Goal: Task Accomplishment & Management: Manage account settings

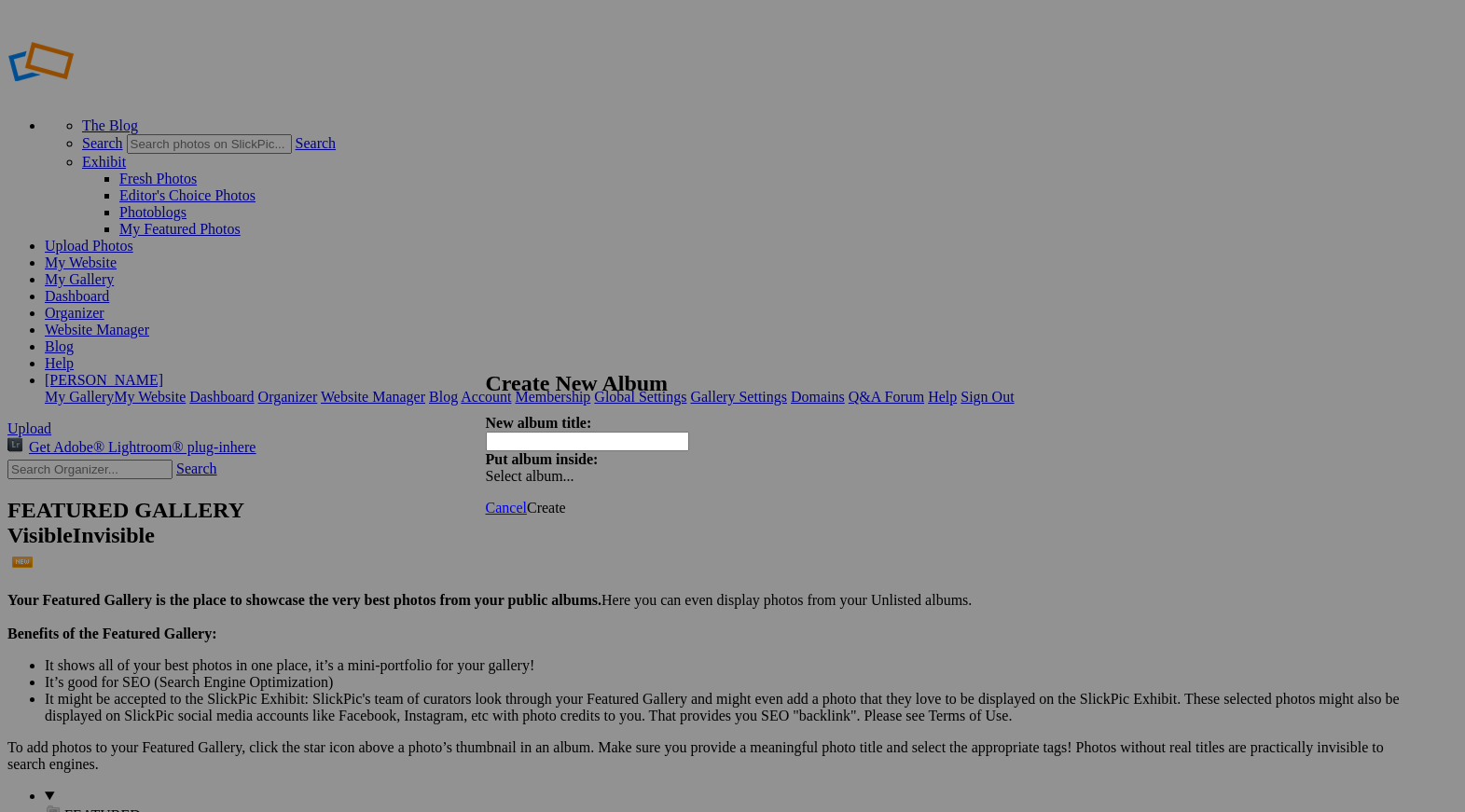
click at [585, 432] on input "text" at bounding box center [588, 442] width 204 height 20
type input "[PERSON_NAME]'s Senior portraits"
click at [566, 500] on span "Create" at bounding box center [546, 508] width 39 height 16
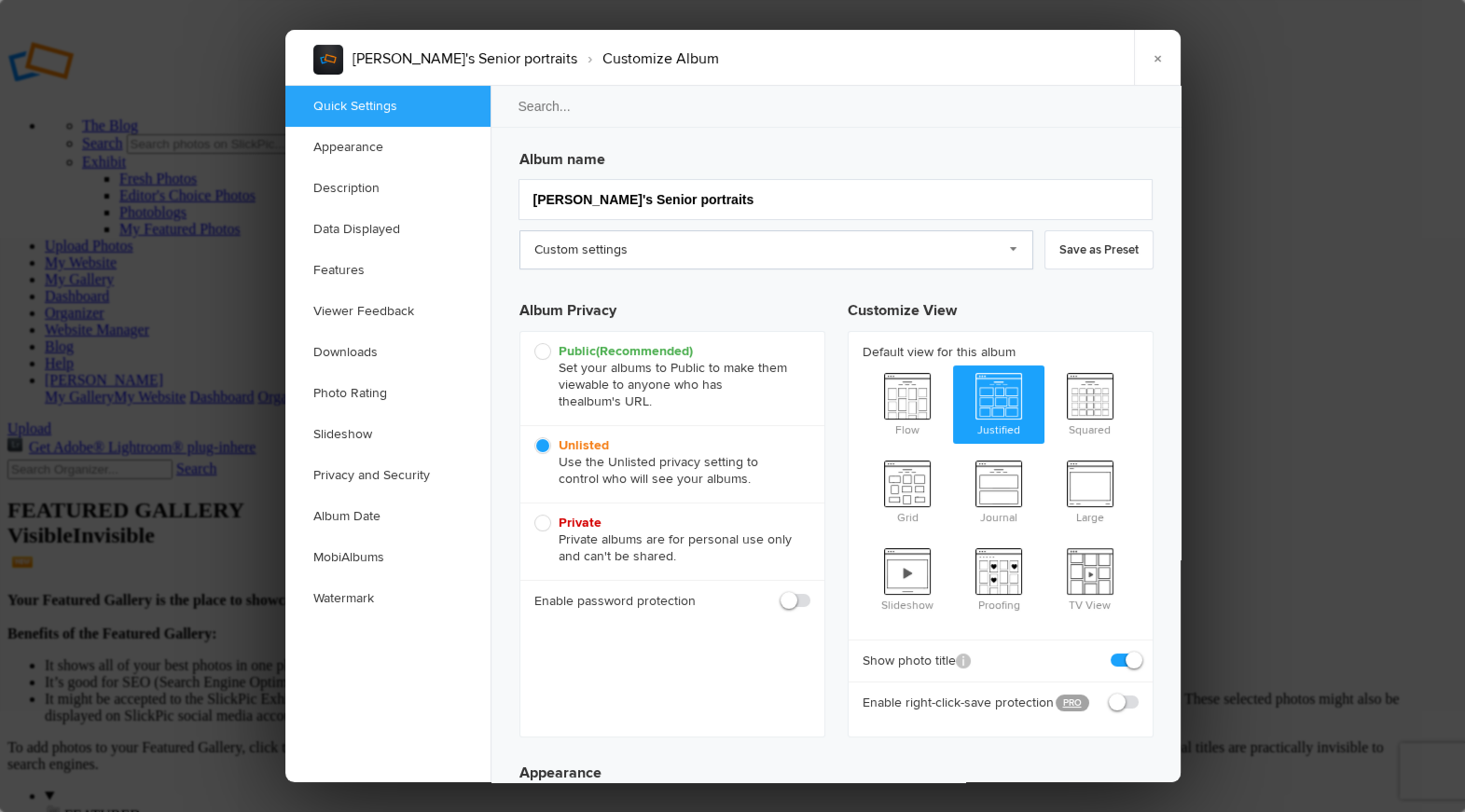
click at [765, 244] on link "Custom settings" at bounding box center [777, 250] width 514 height 39
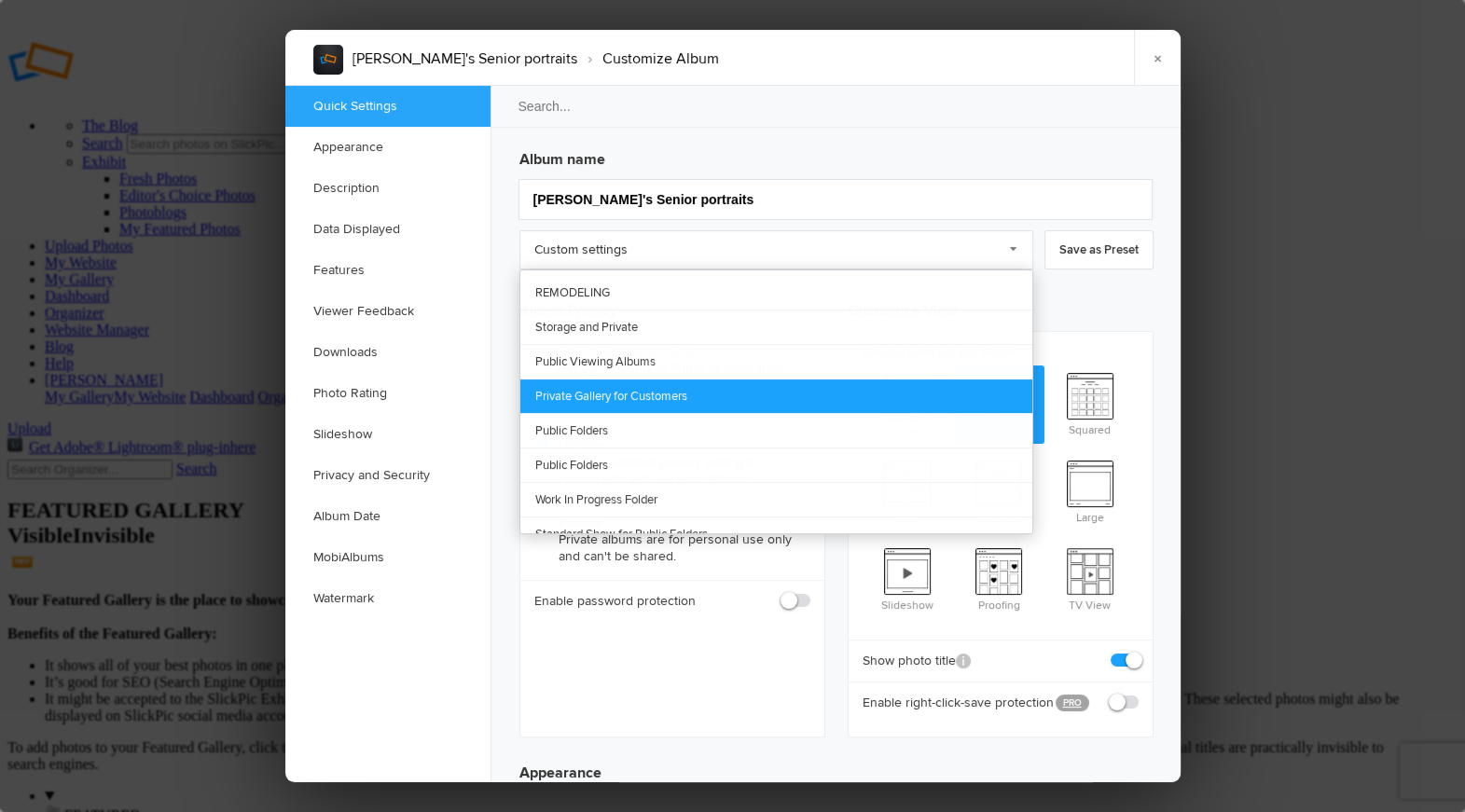
click at [736, 391] on link "Private Gallery for Customers" at bounding box center [777, 396] width 512 height 34
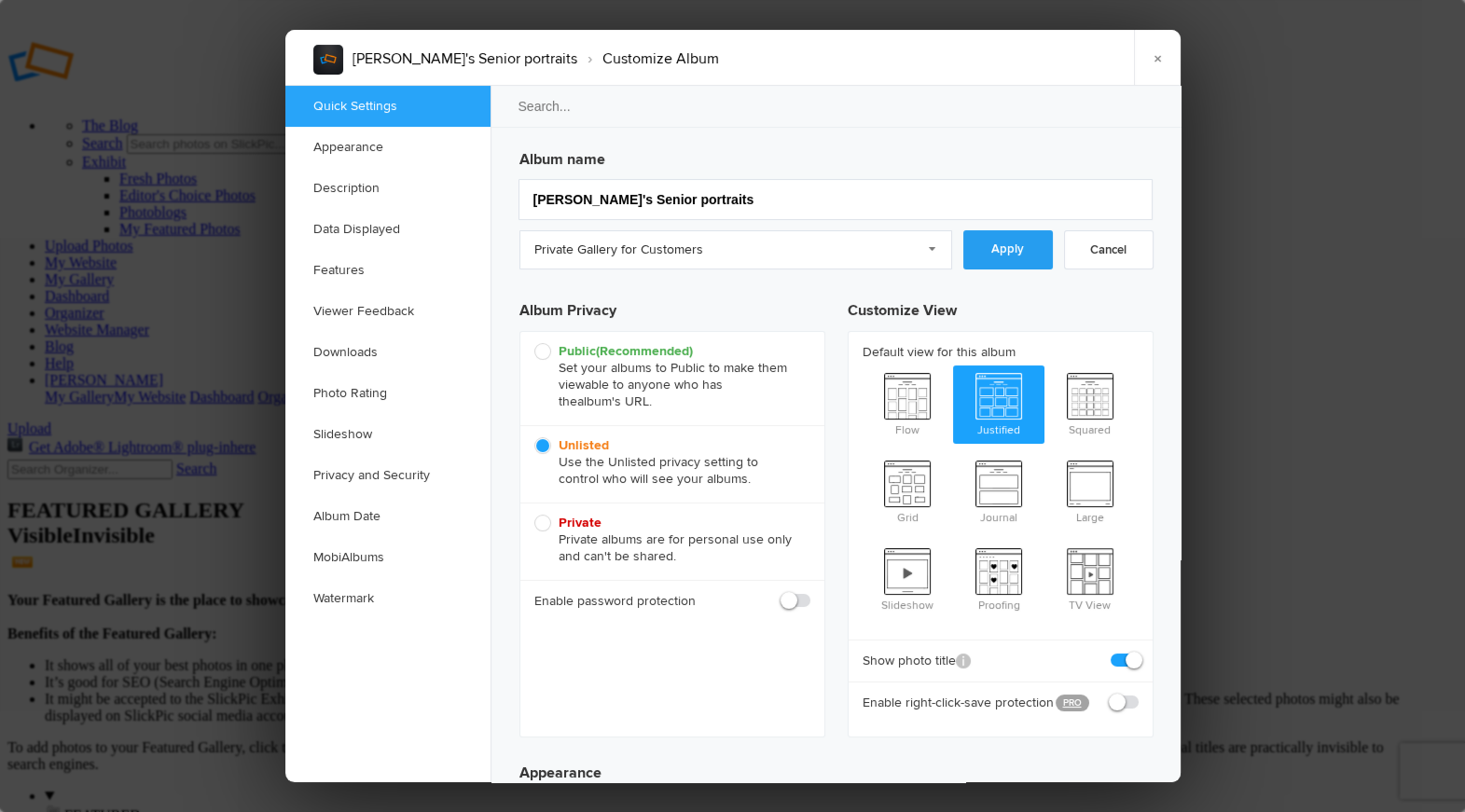
click at [1008, 249] on link "Apply" at bounding box center [1008, 250] width 90 height 39
checkbox input "true"
radio input "false"
radio input "true"
radio input "false"
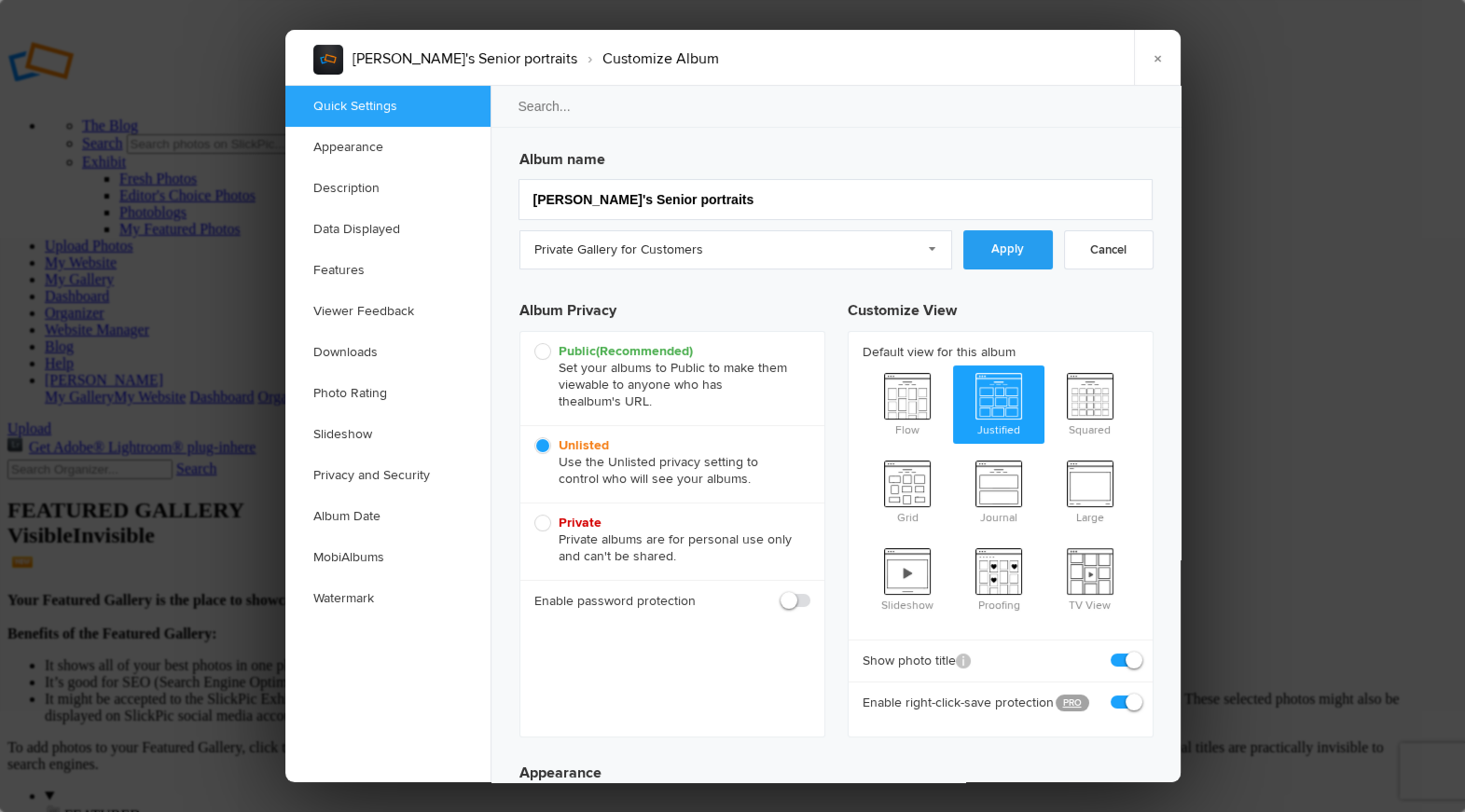
radio input "true"
radio input "false"
radio input "true"
checkbox input "true"
checkbox input "false"
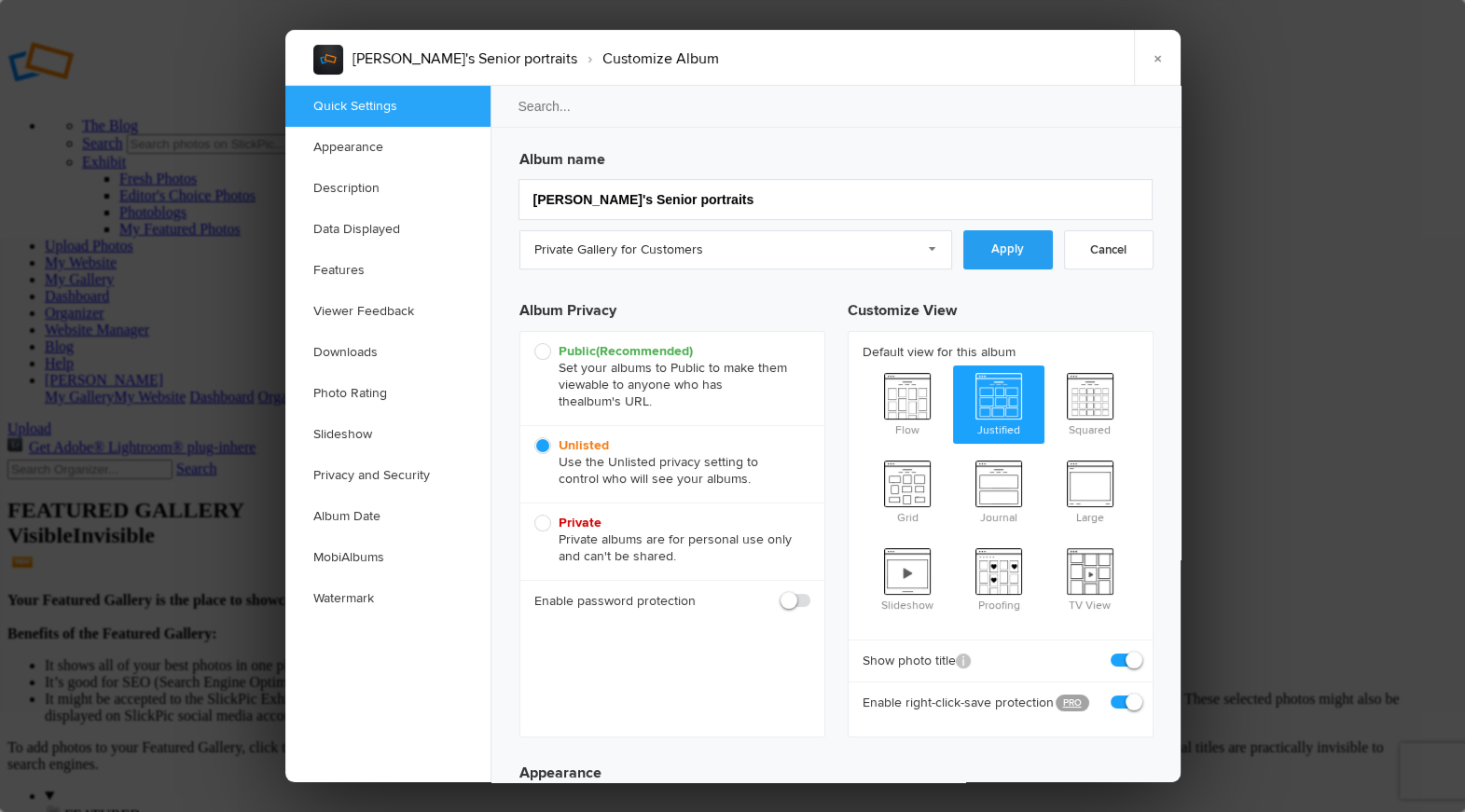
checkbox input "false"
checkbox input "true"
radio input "false"
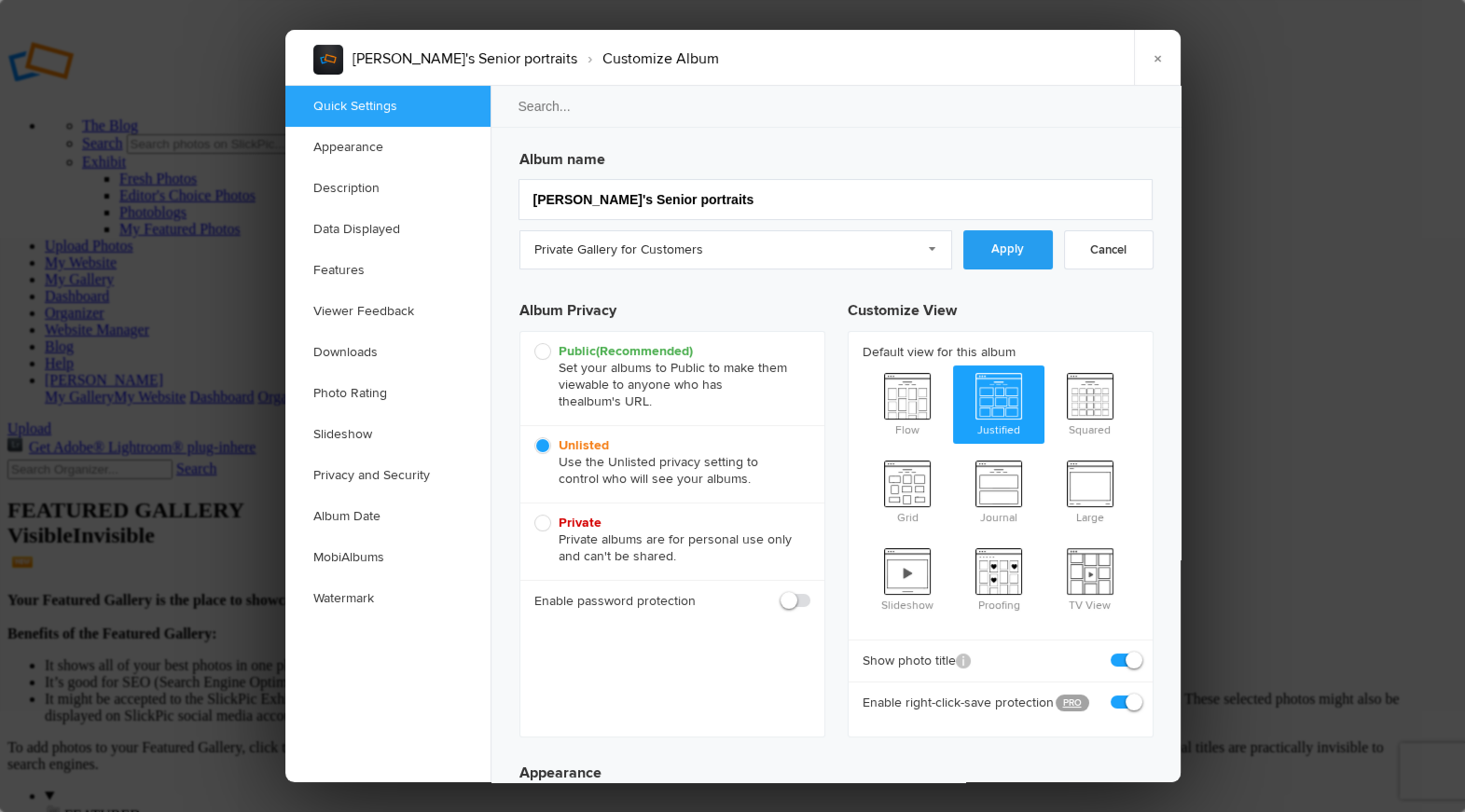
radio input "true"
click at [1156, 59] on link "×" at bounding box center [1157, 57] width 46 height 56
